Goal: Navigation & Orientation: Find specific page/section

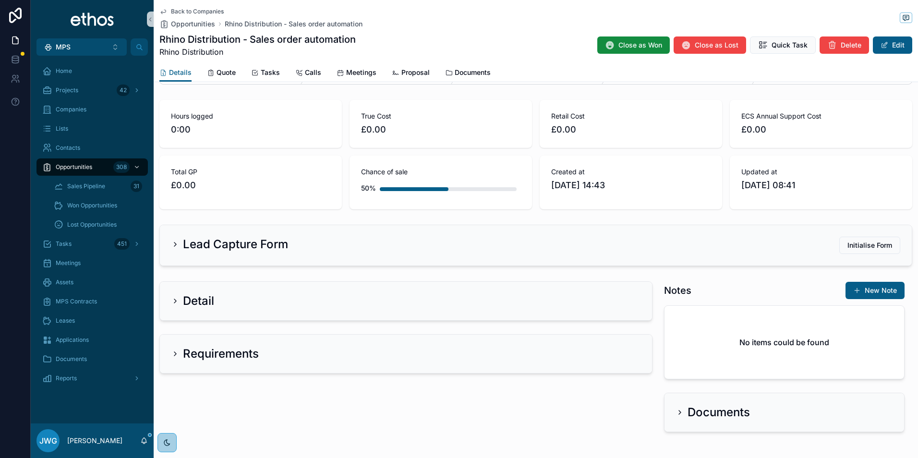
scroll to position [78, 0]
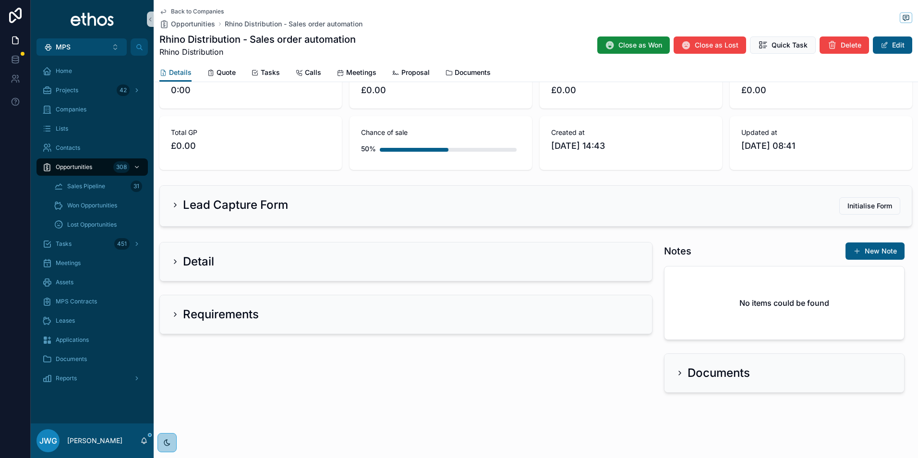
click at [176, 208] on icon "scrollable content" at bounding box center [175, 205] width 8 height 8
click at [177, 201] on icon "scrollable content" at bounding box center [175, 205] width 8 height 8
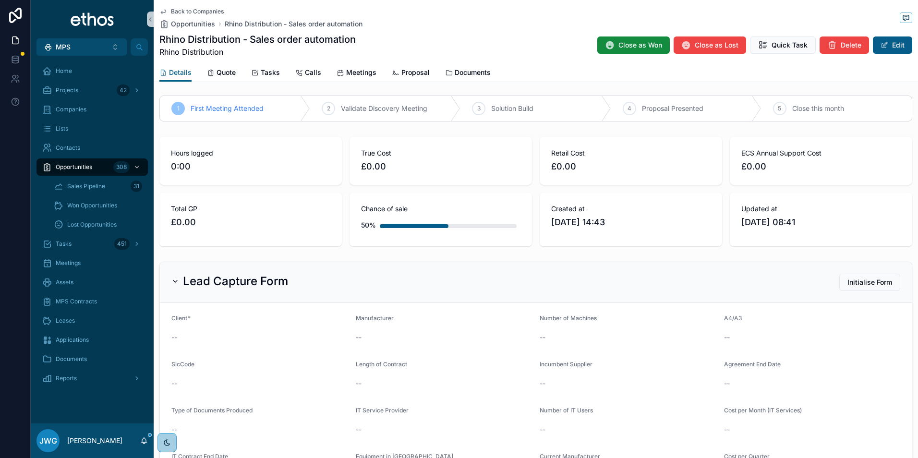
scroll to position [0, 0]
click at [225, 73] on span "Quote" at bounding box center [226, 73] width 19 height 10
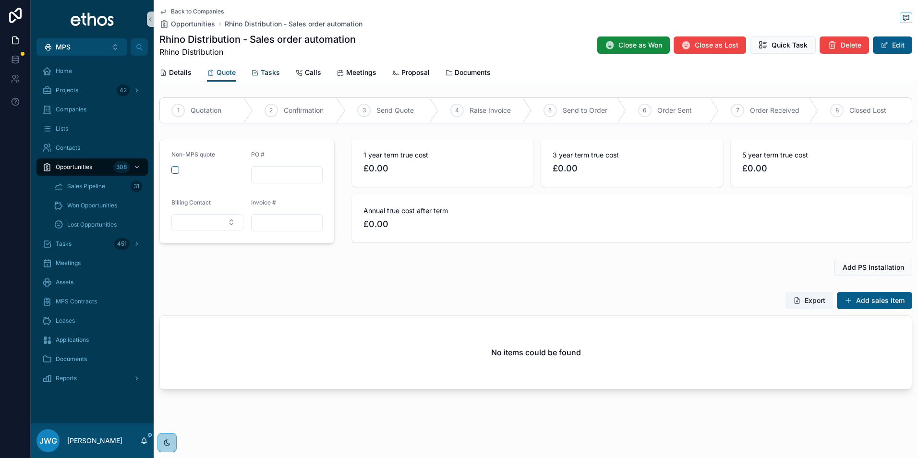
click at [272, 74] on span "Tasks" at bounding box center [270, 73] width 19 height 10
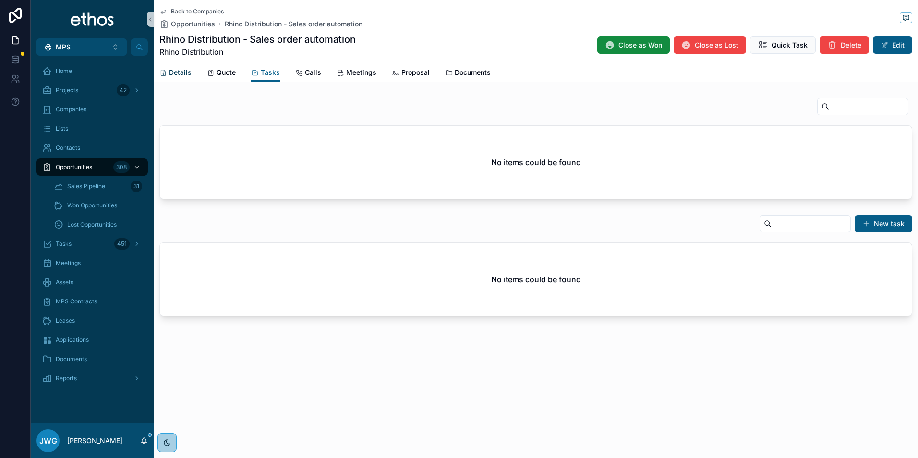
click at [183, 76] on span "Details" at bounding box center [180, 73] width 23 height 10
